Goal: Information Seeking & Learning: Learn about a topic

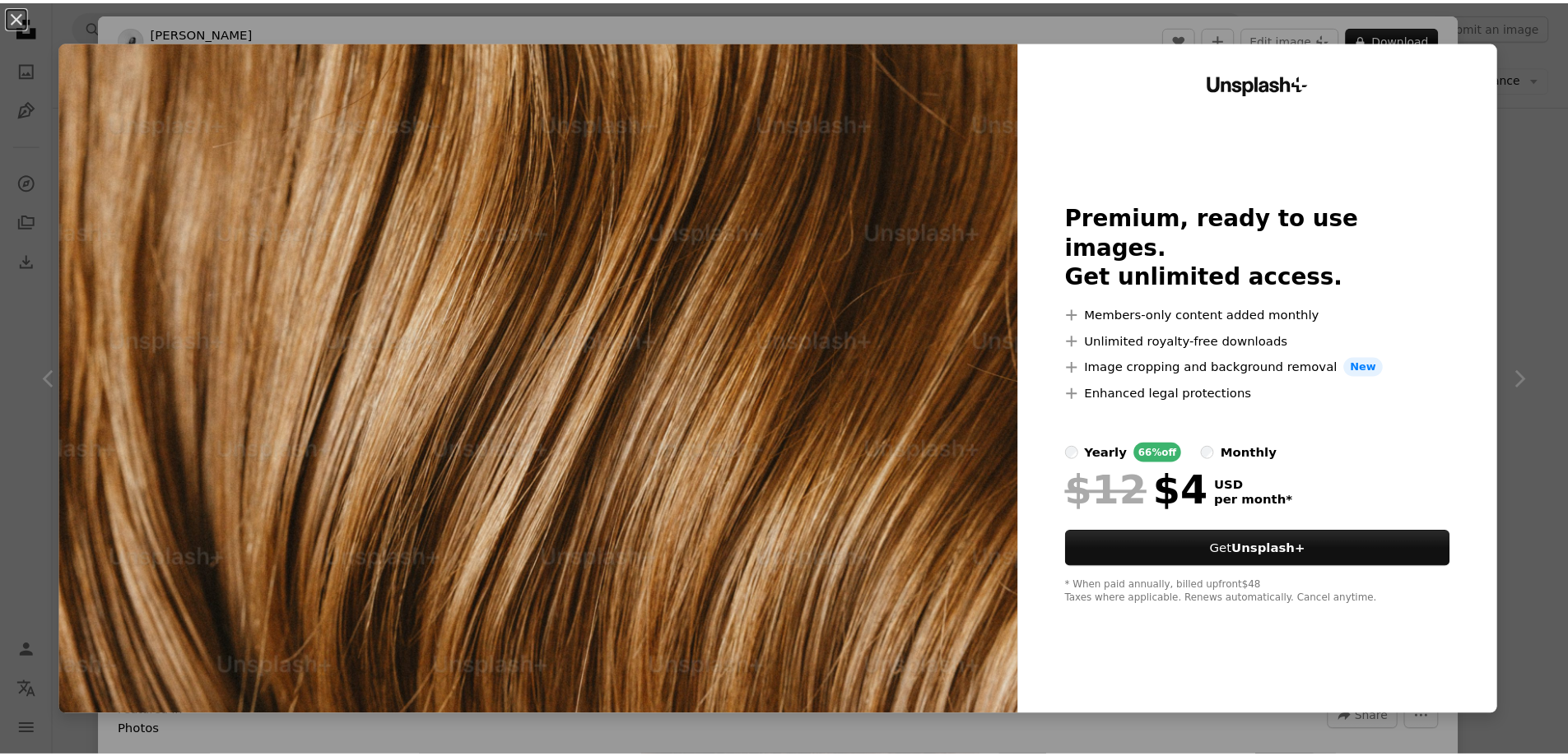
scroll to position [658, 0]
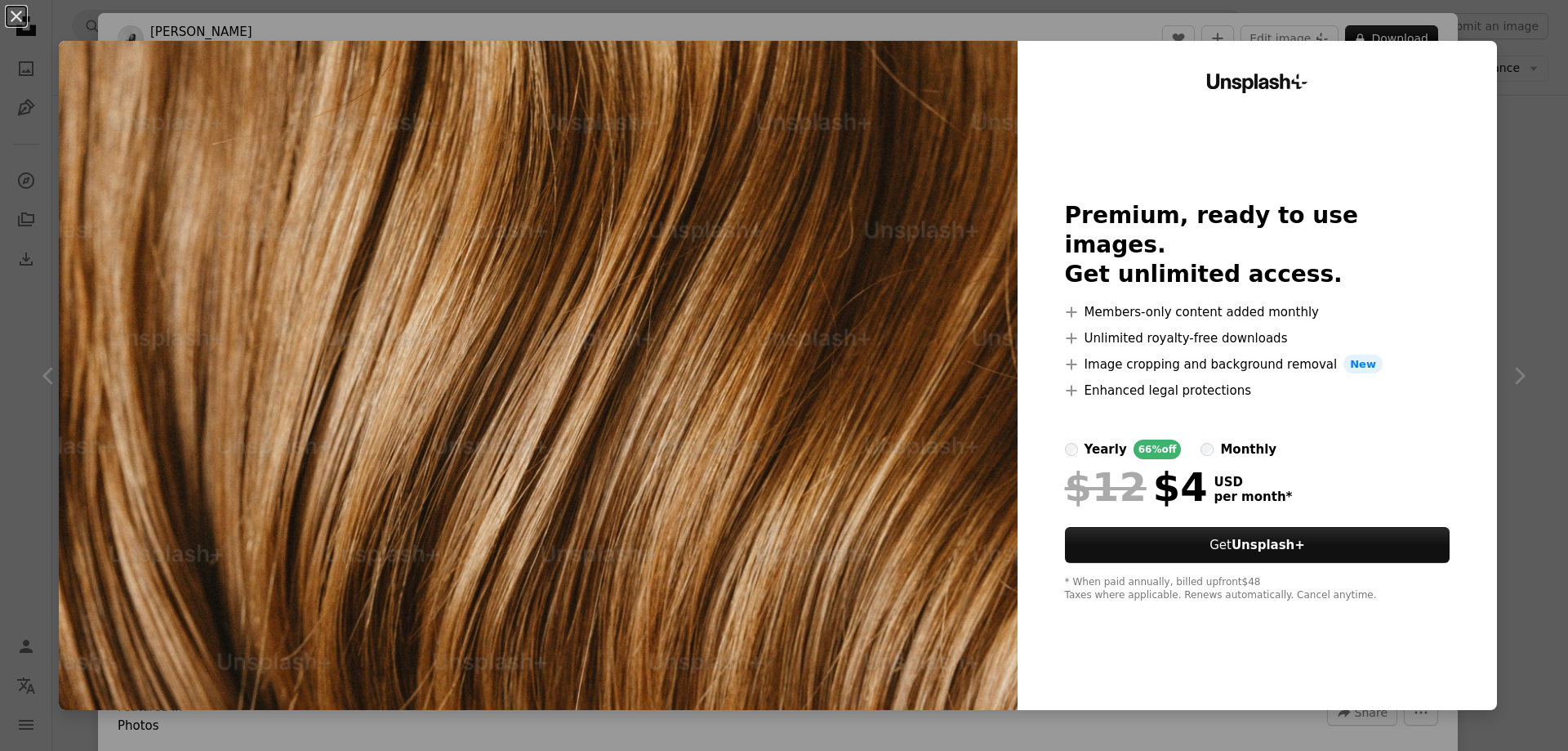
click at [1499, 99] on div "An X shape Unsplash+ Premium, ready to use images. Get unlimited access. A plus…" at bounding box center [784, 375] width 1568 height 751
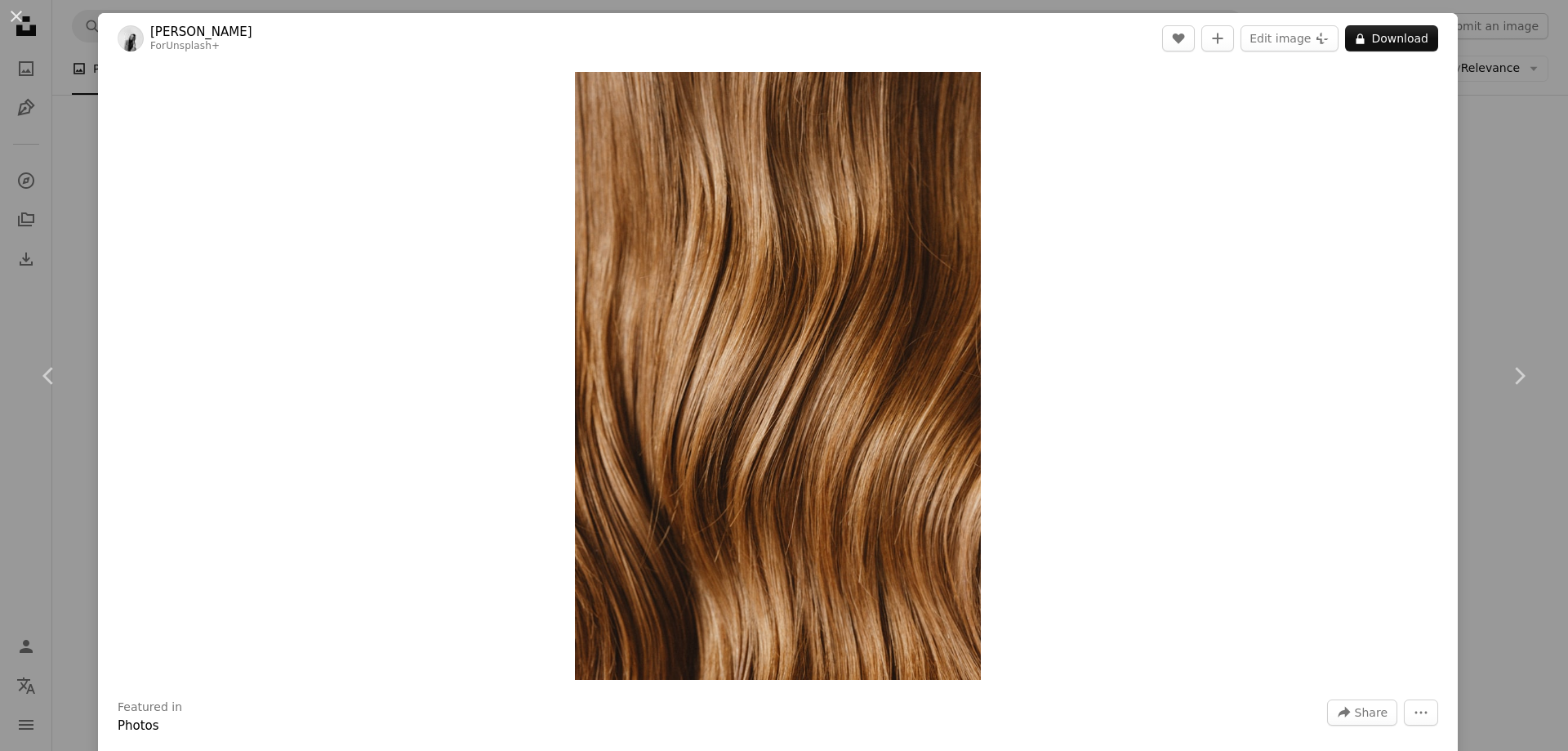
click at [1421, 160] on div "Zoom in" at bounding box center [777, 376] width 1360 height 624
click at [1475, 176] on div "An X shape Chevron left Chevron right [PERSON_NAME] For Unsplash+ A heart A plu…" at bounding box center [784, 375] width 1568 height 751
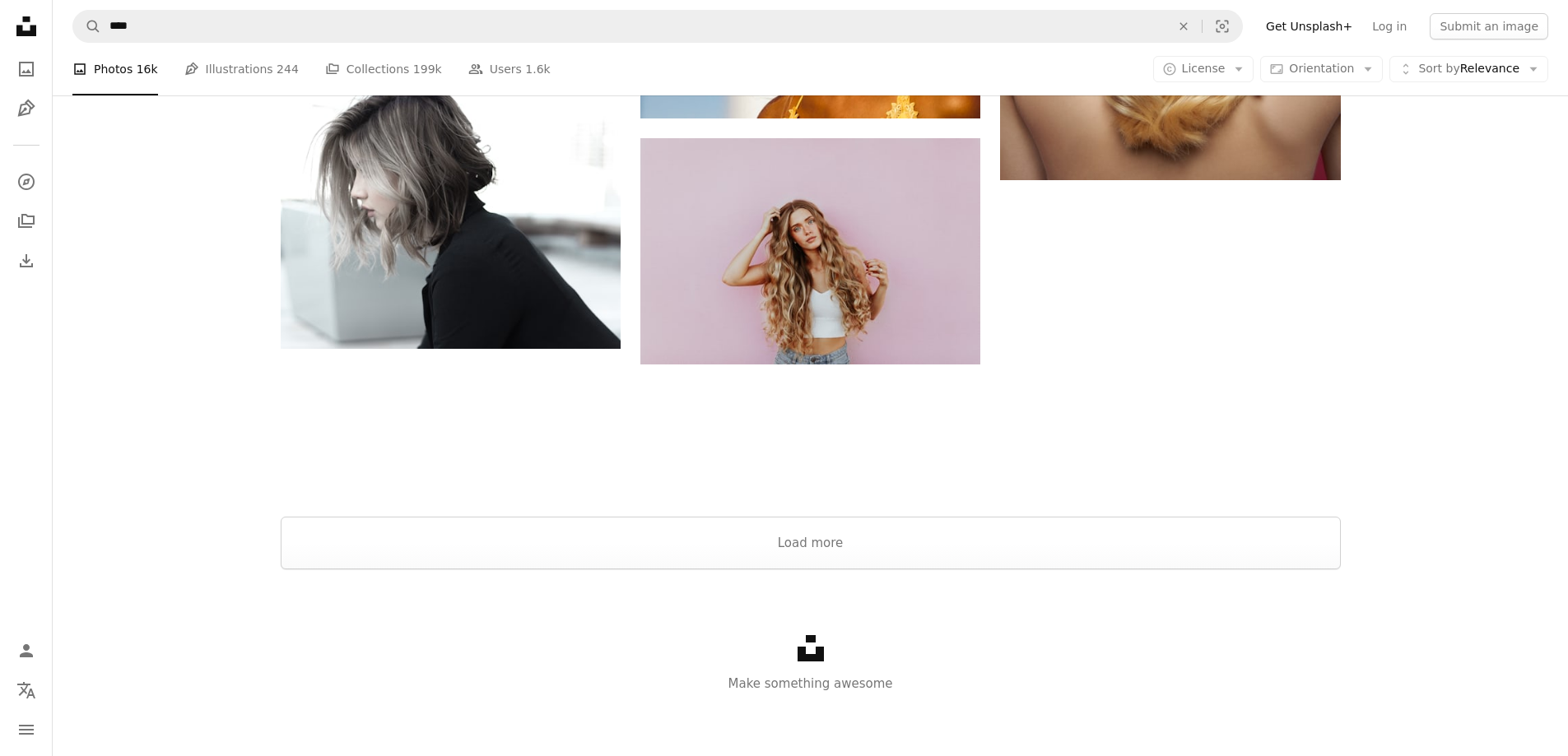
scroll to position [2782, 0]
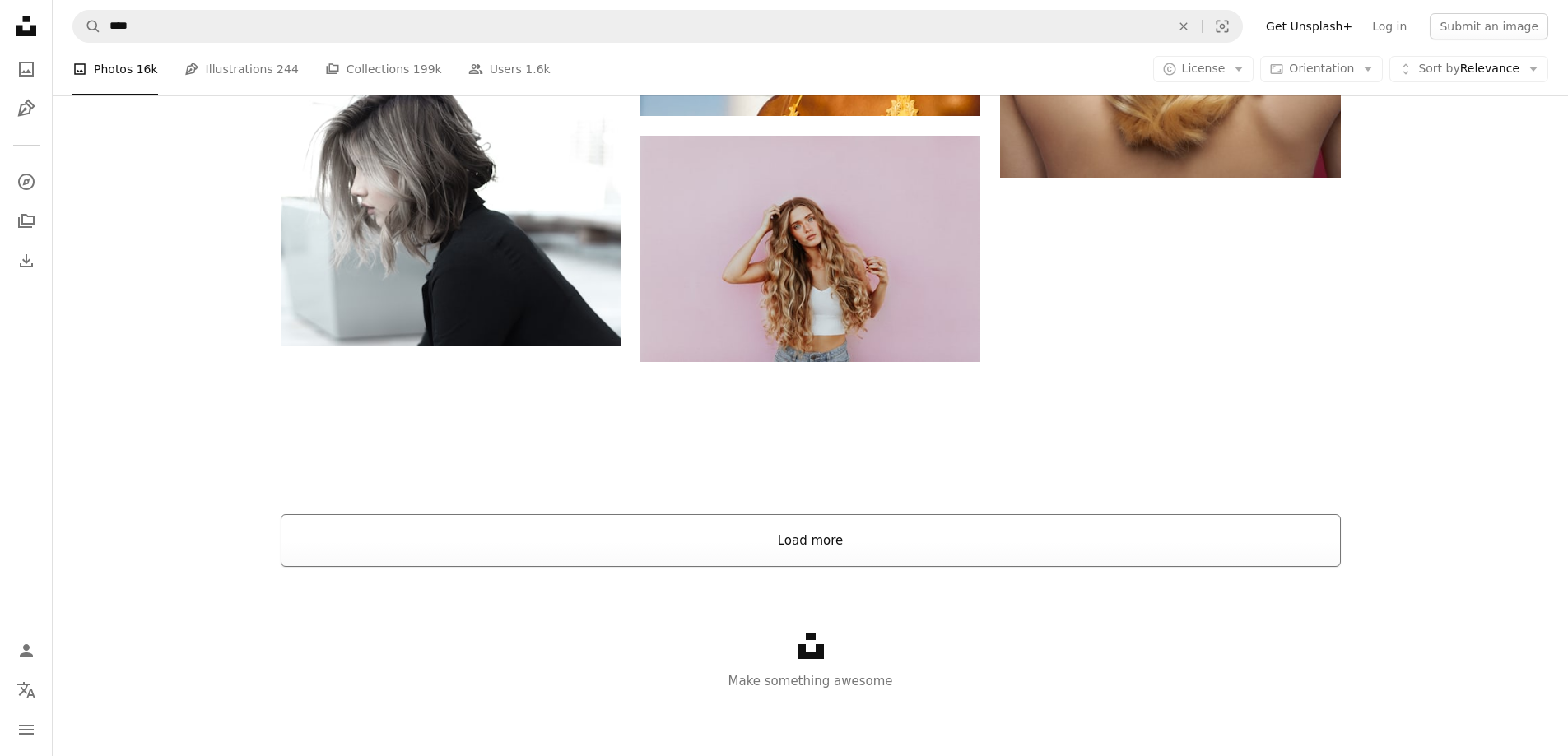
click at [839, 532] on button "Load more" at bounding box center [810, 540] width 1060 height 53
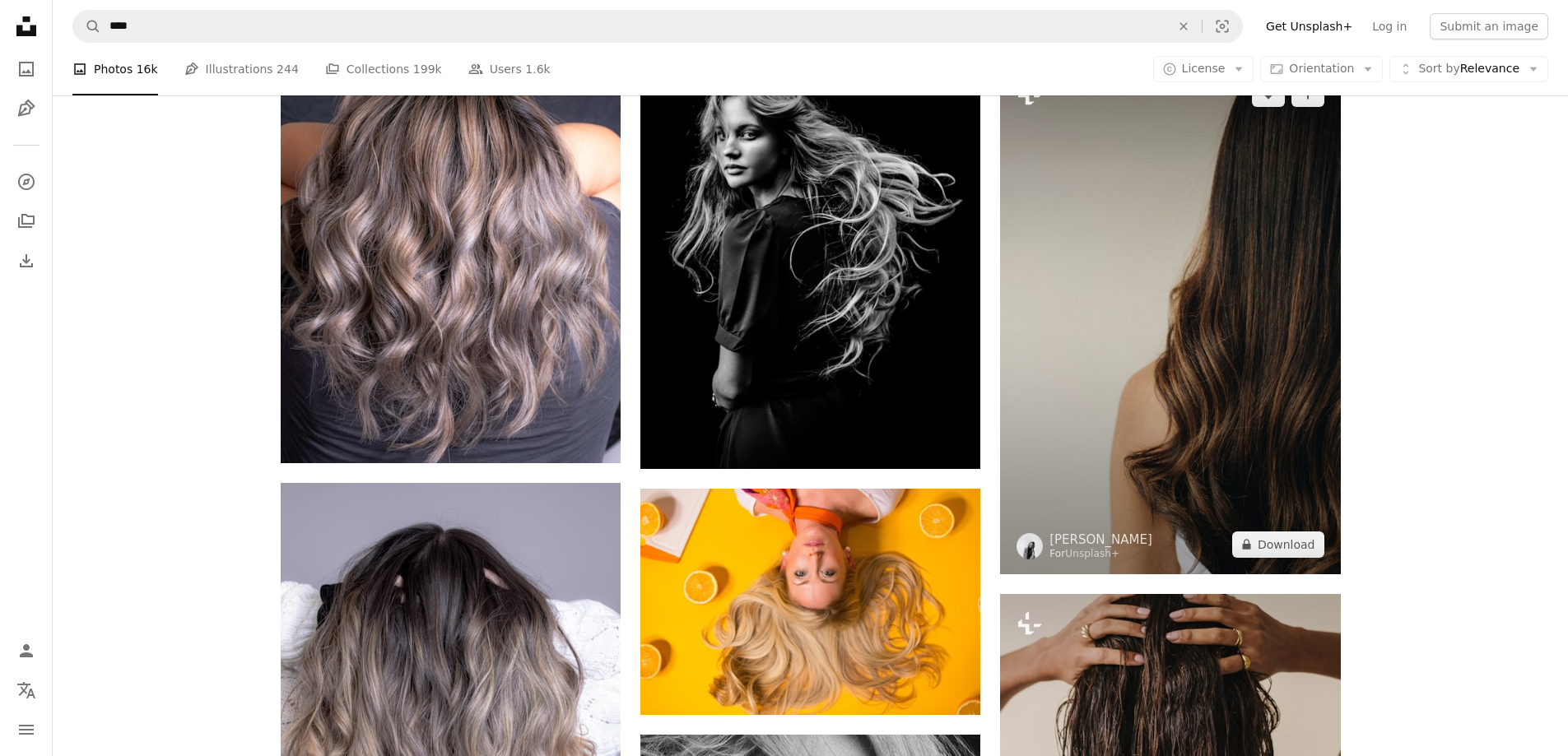
scroll to position [4509, 0]
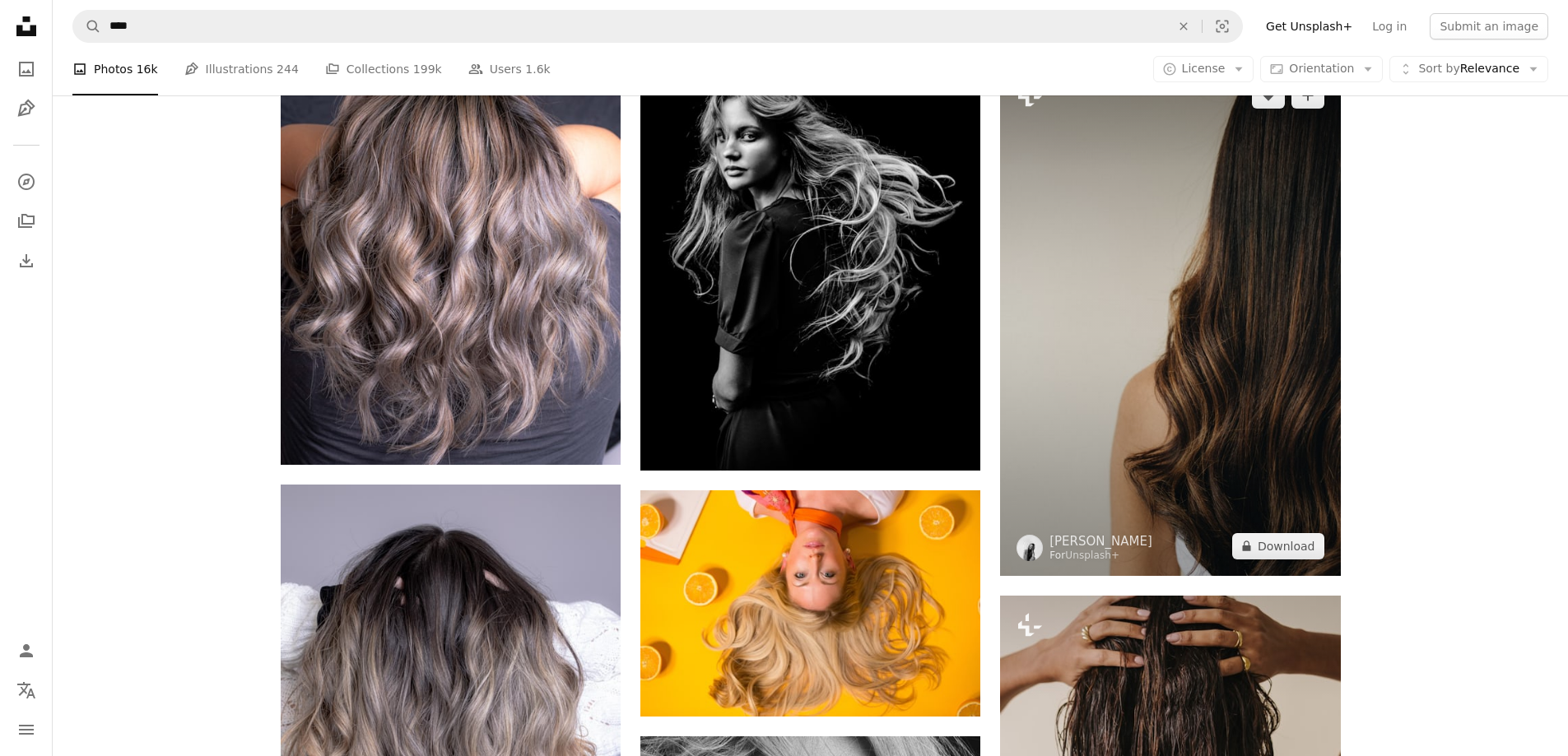
click at [1209, 310] on img at bounding box center [1169, 321] width 339 height 510
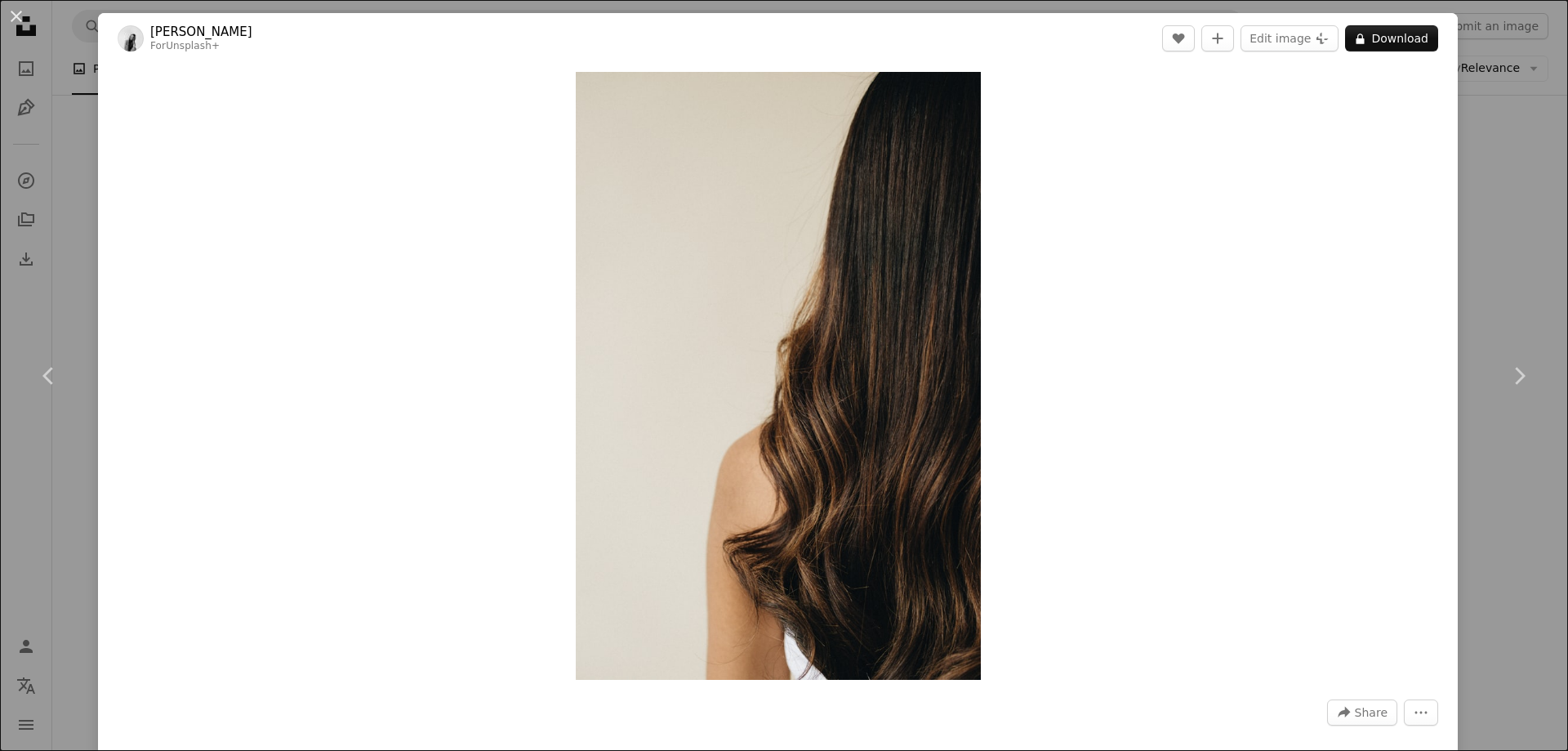
click at [1473, 99] on div "An X shape Chevron left Chevron right [PERSON_NAME] For Unsplash+ A heart A plu…" at bounding box center [784, 375] width 1568 height 751
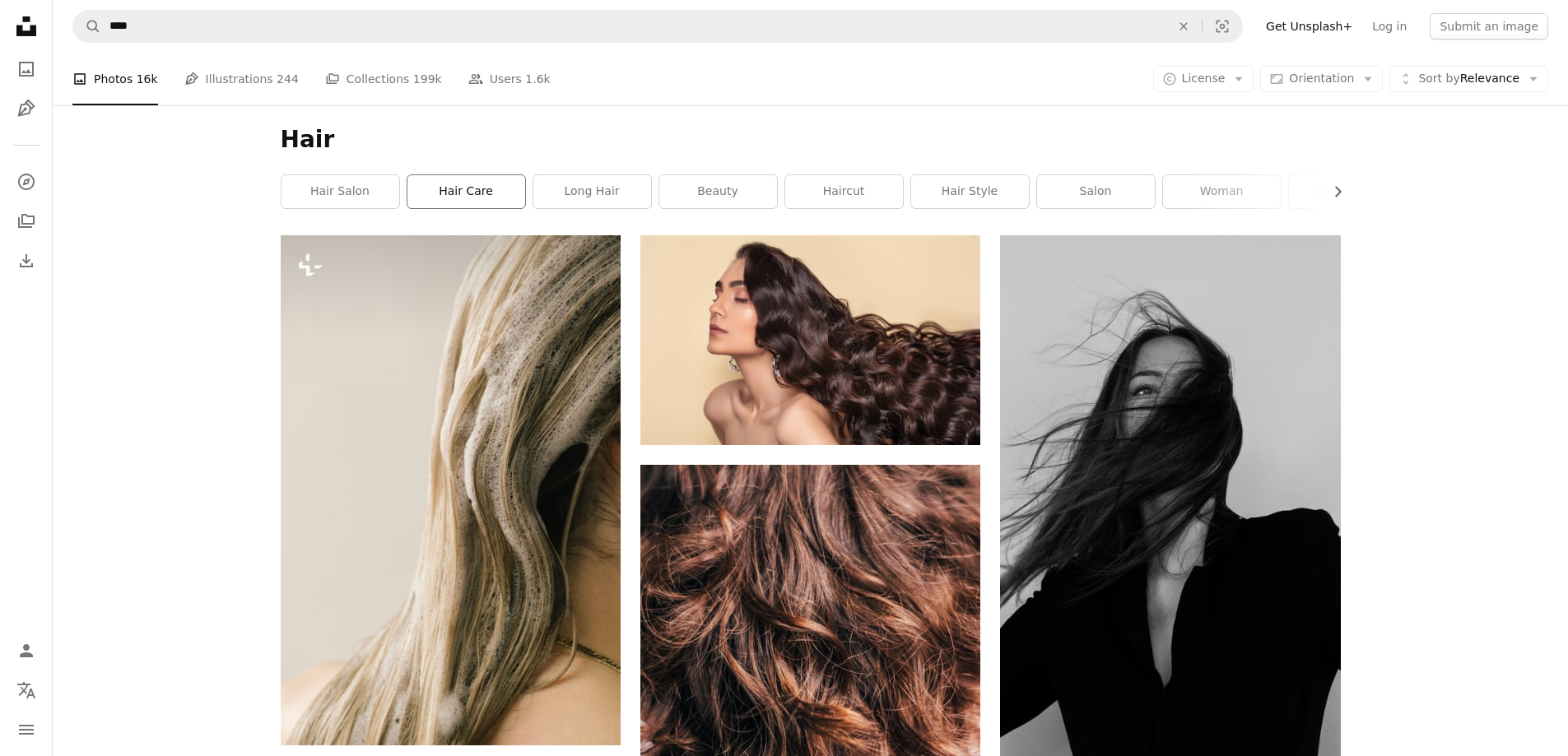
click at [470, 180] on link "hair care" at bounding box center [465, 191] width 118 height 33
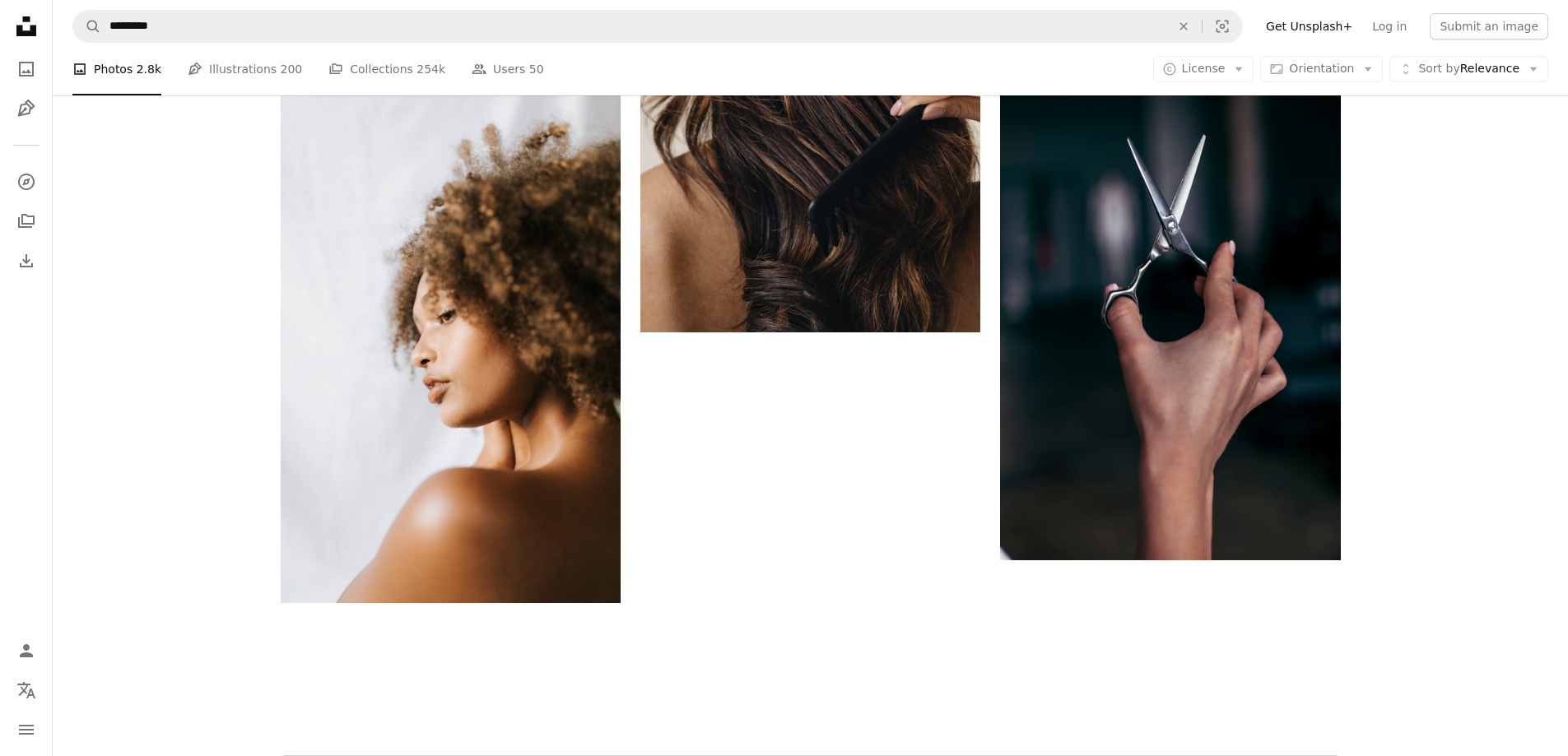
scroll to position [2385, 0]
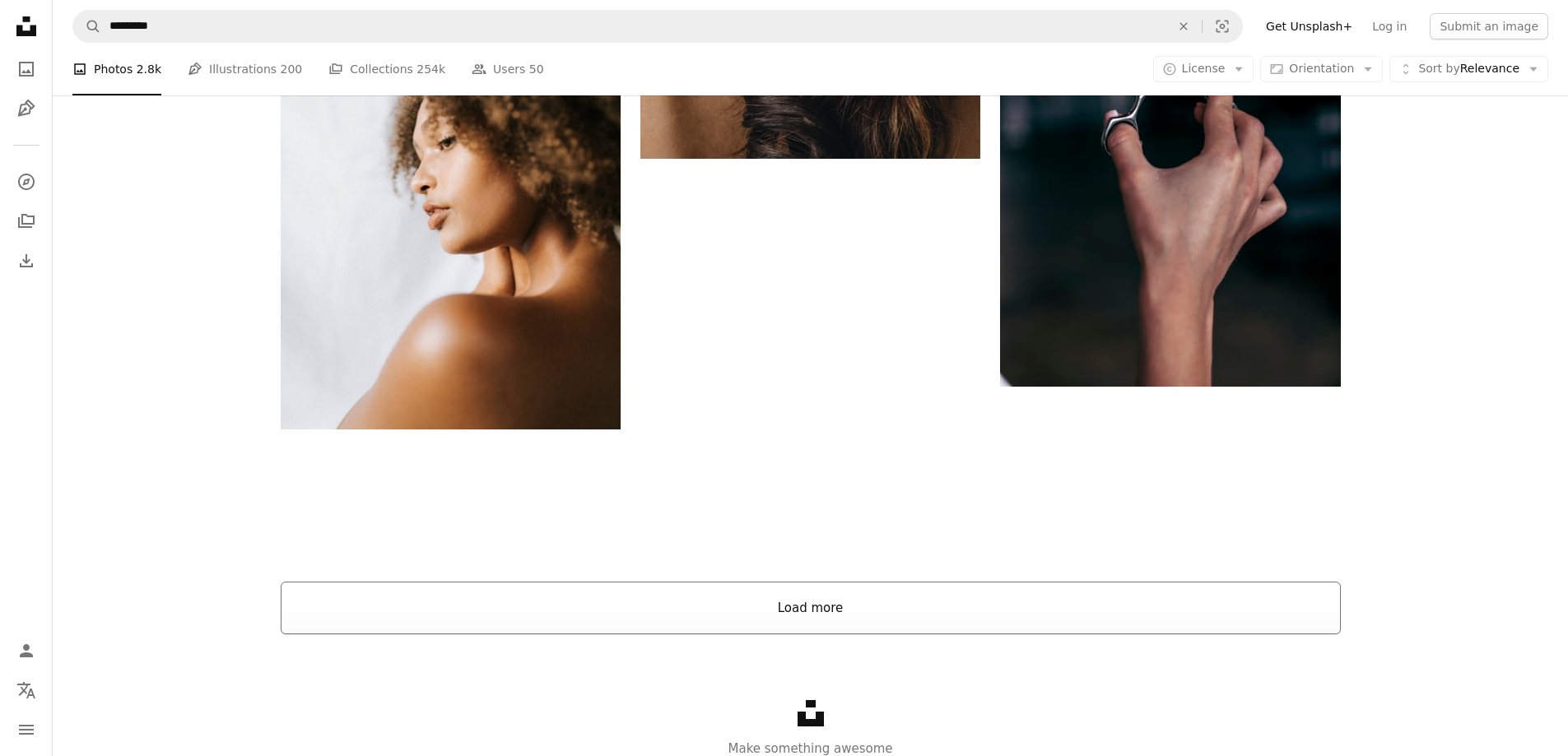
click at [732, 612] on button "Load more" at bounding box center [810, 608] width 1060 height 53
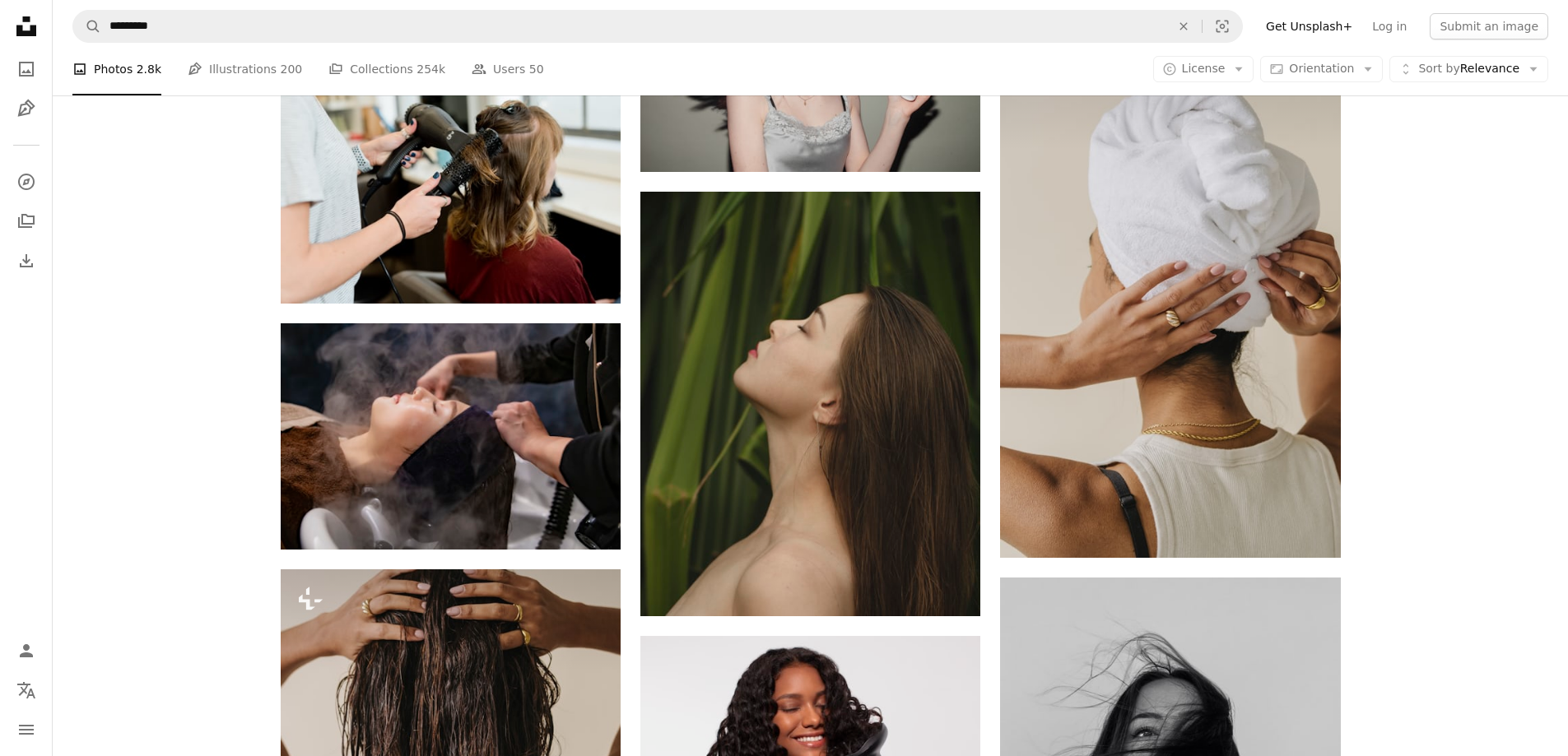
scroll to position [4741, 0]
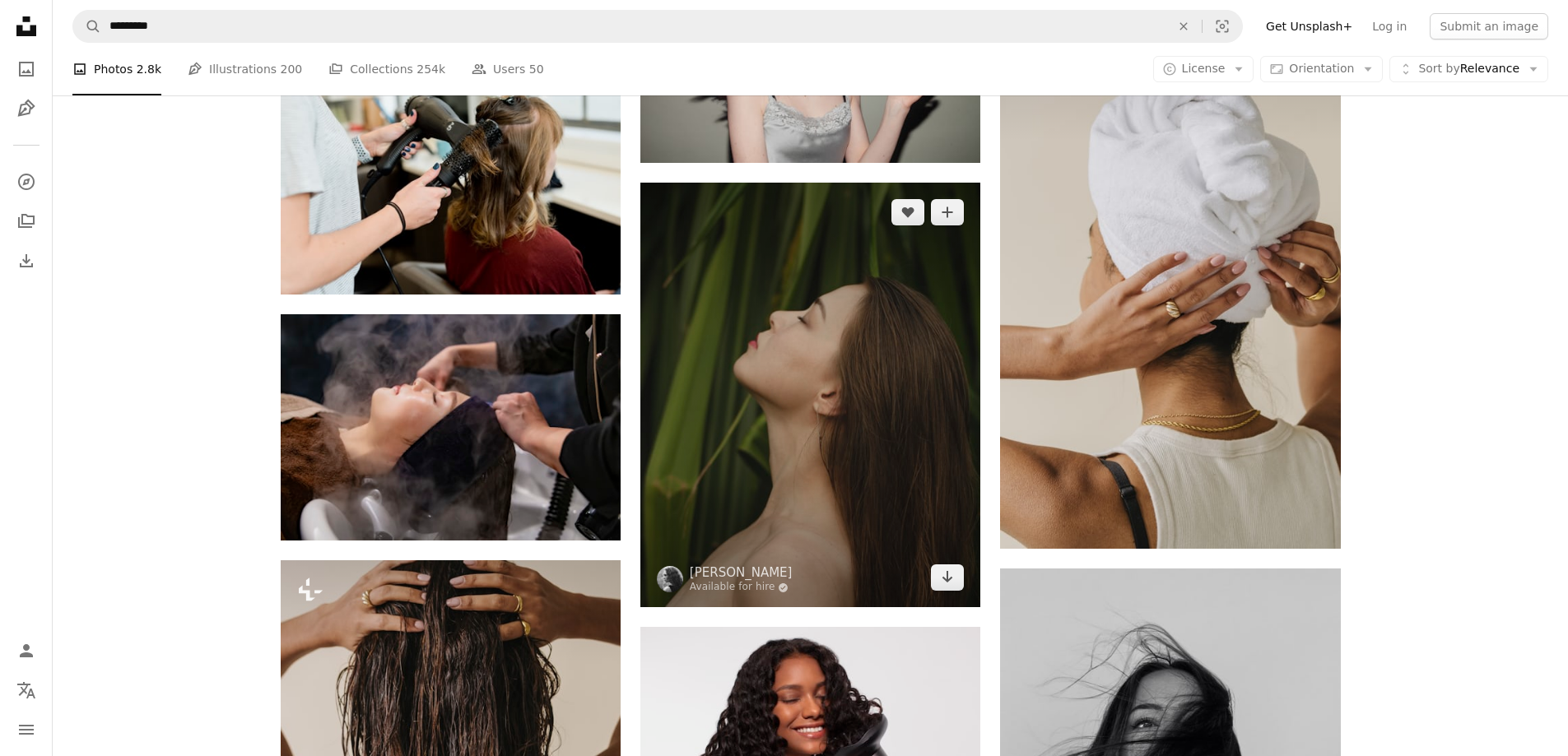
click at [716, 429] on img at bounding box center [810, 395] width 339 height 425
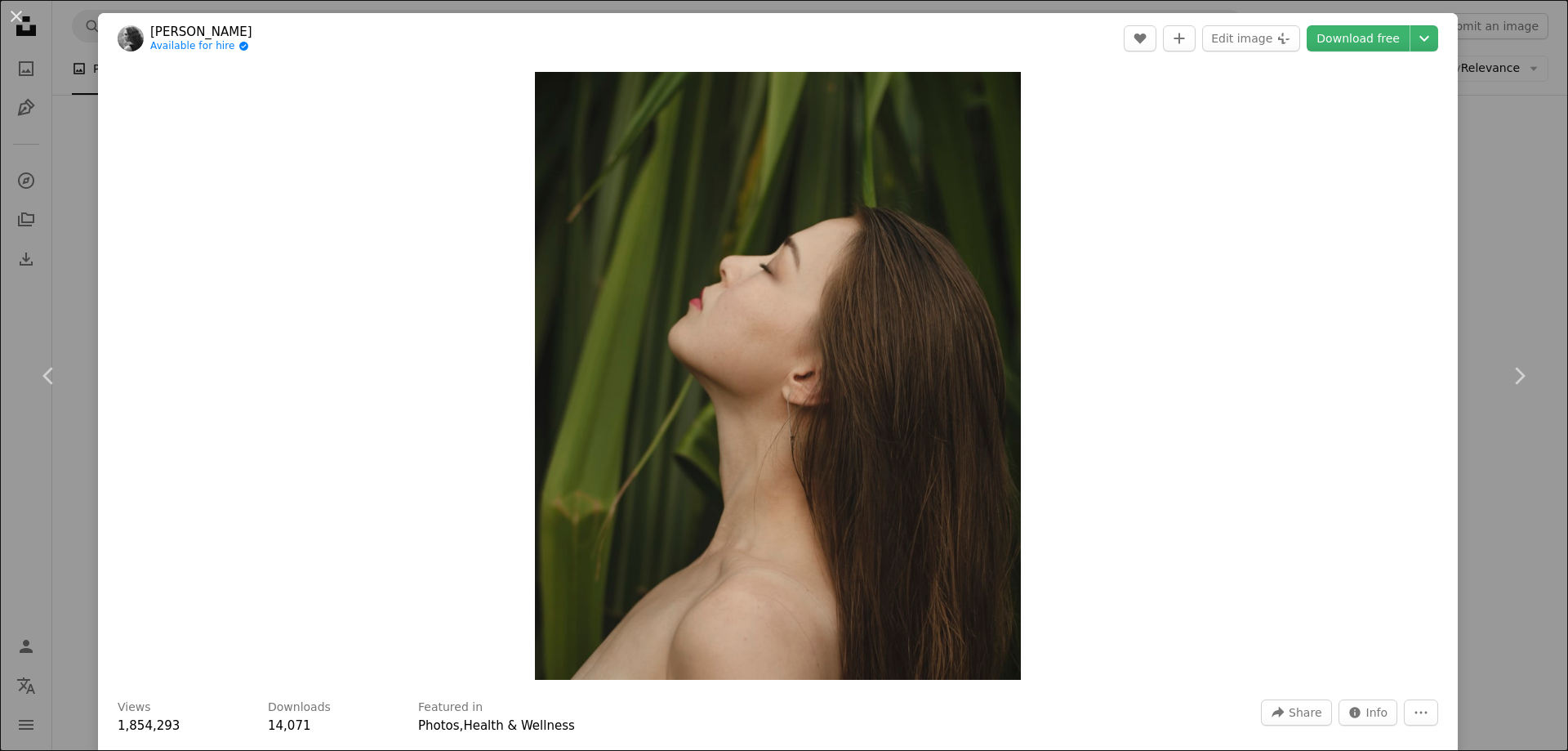
click at [55, 75] on div "An X shape Chevron left Chevron right [PERSON_NAME] Available for hire A checkm…" at bounding box center [784, 375] width 1568 height 751
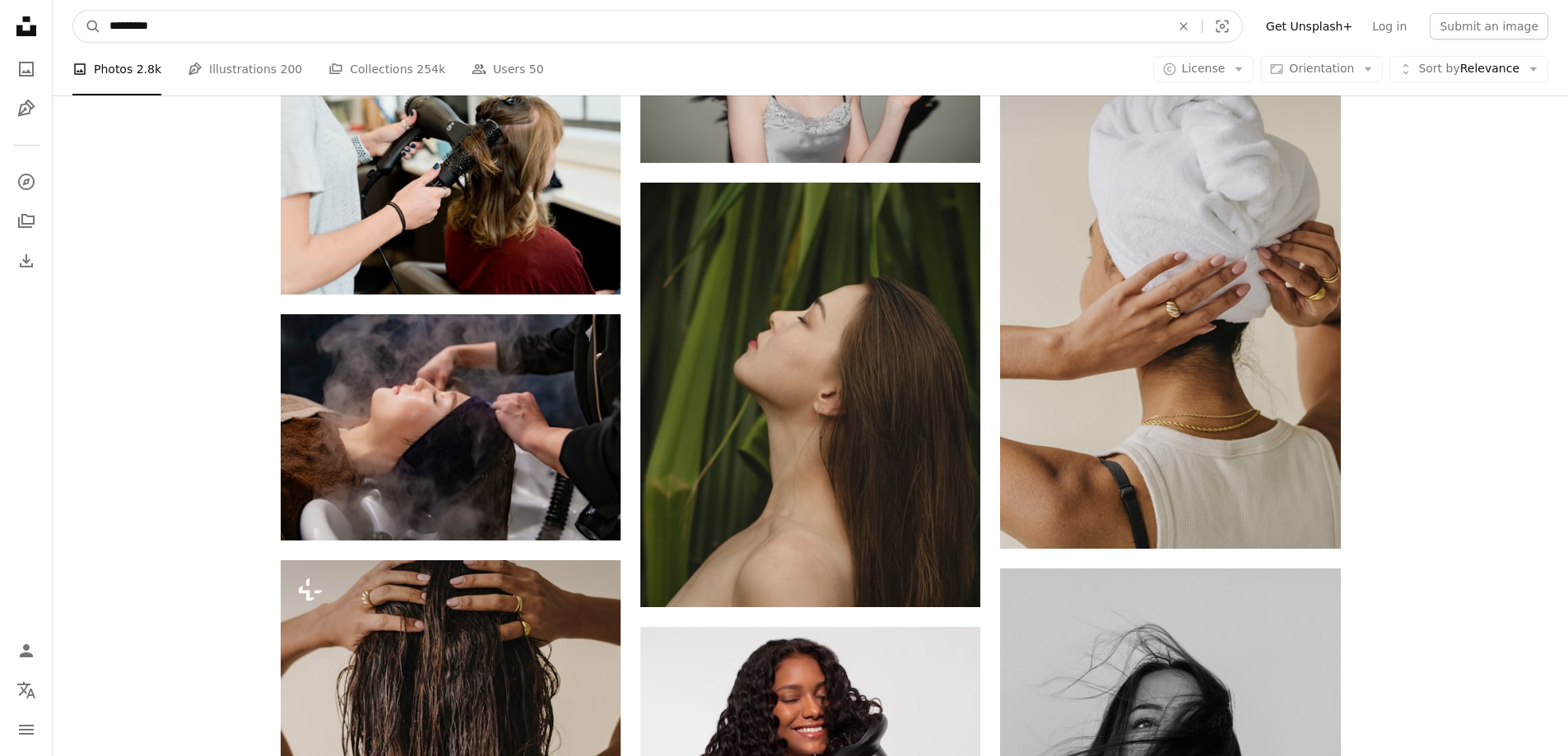
click at [287, 36] on input "*********" at bounding box center [633, 26] width 1064 height 31
paste input "**********"
type input "**********"
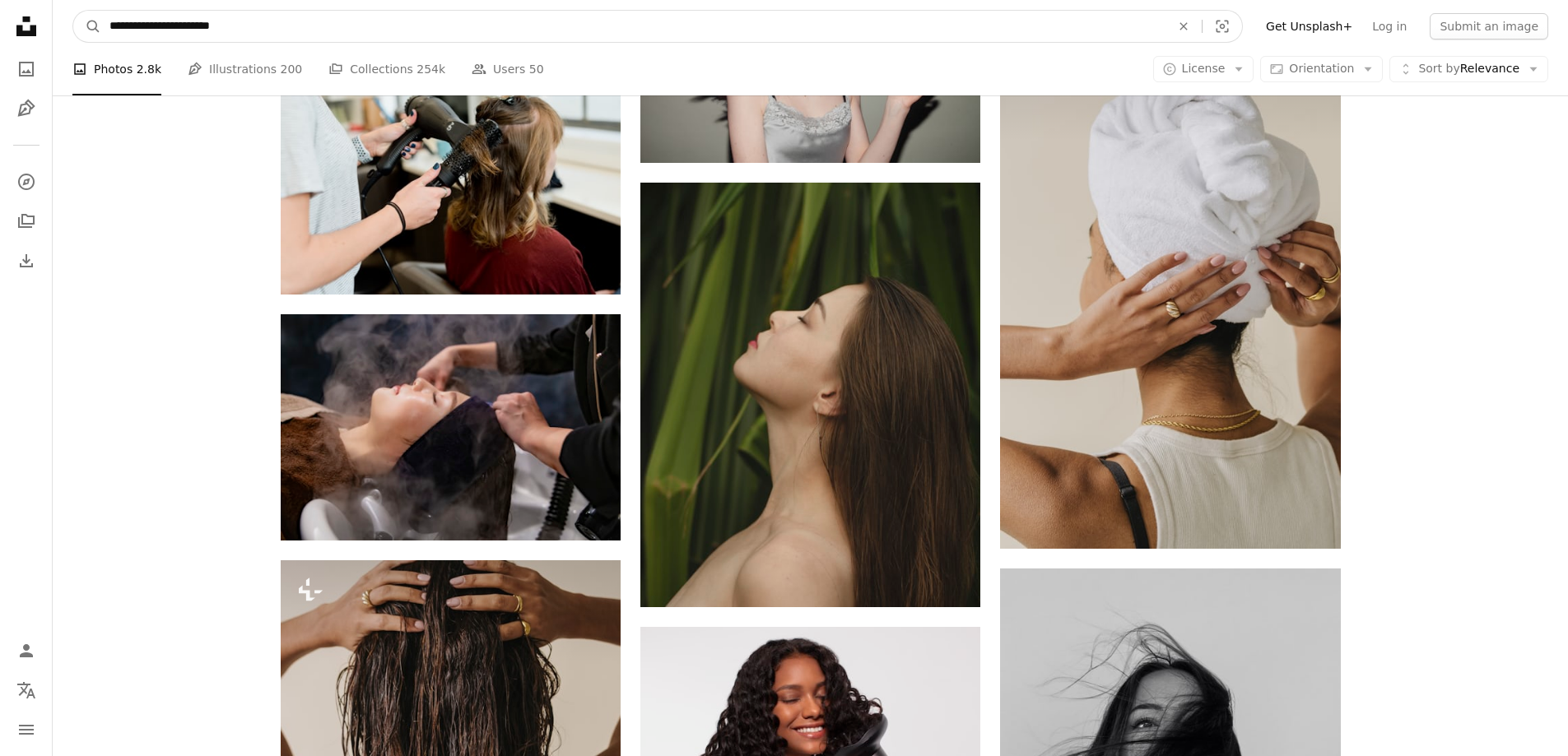
click at [73, 11] on button "A magnifying glass" at bounding box center [88, 26] width 28 height 31
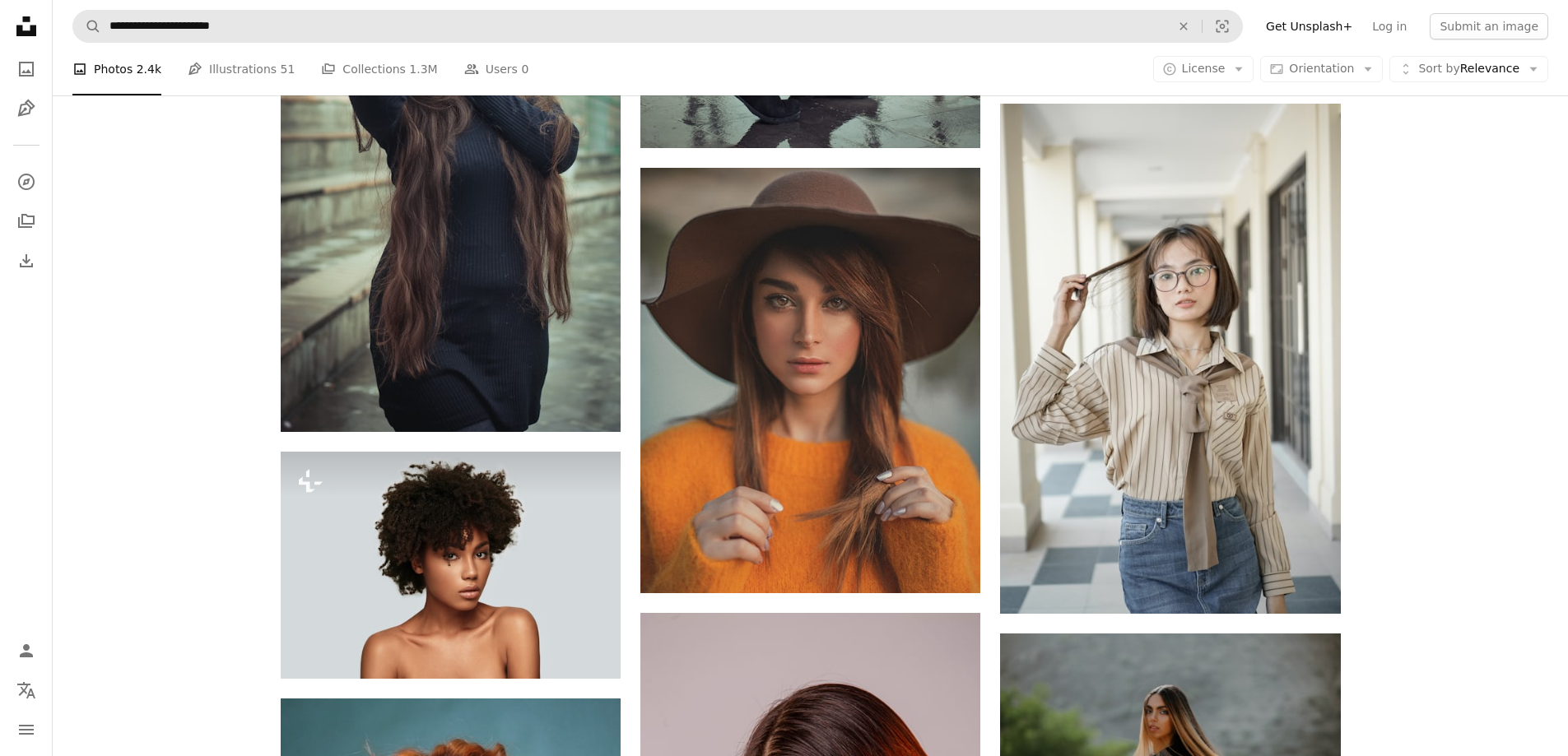
scroll to position [740, 0]
